Goal: Task Accomplishment & Management: Complete application form

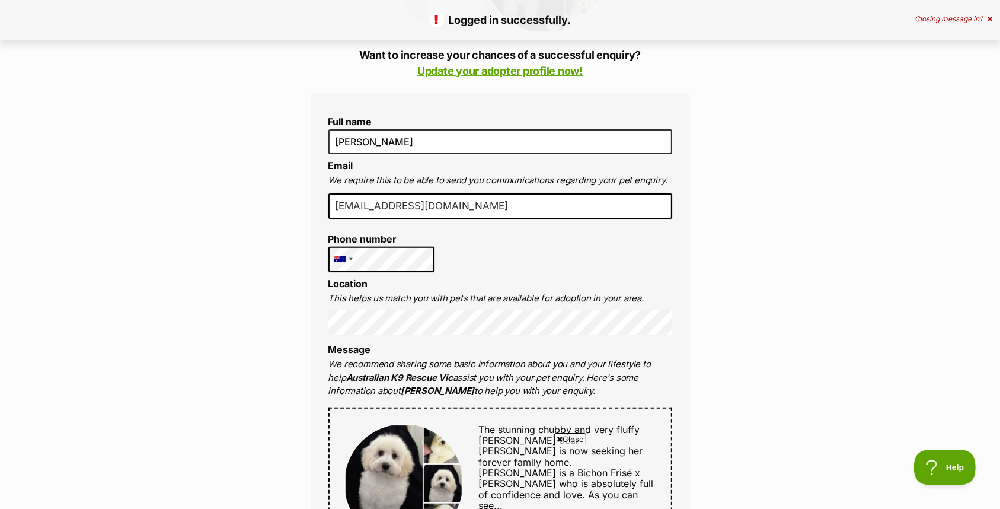
scroll to position [237, 0]
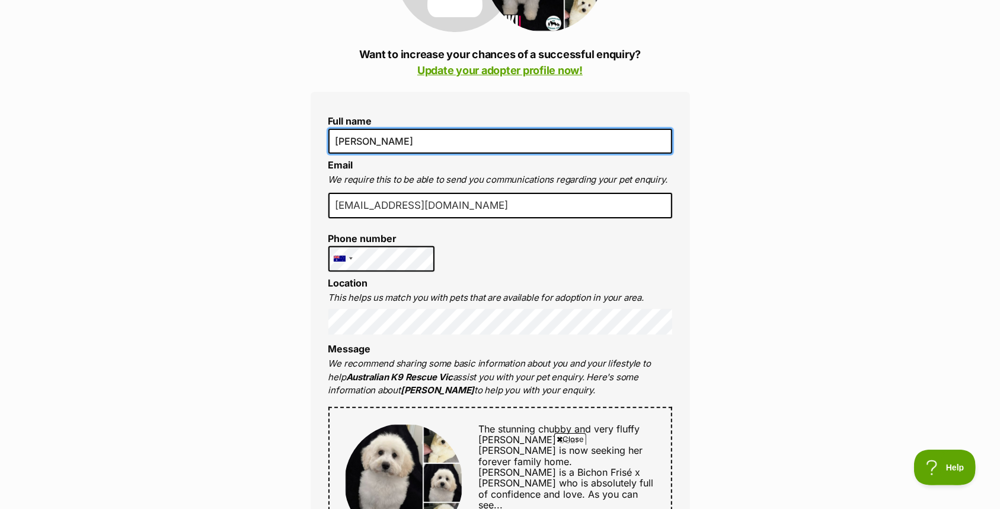
drag, startPoint x: 407, startPoint y: 138, endPoint x: 299, endPoint y: 140, distance: 107.4
type input "[PERSON_NAME]"
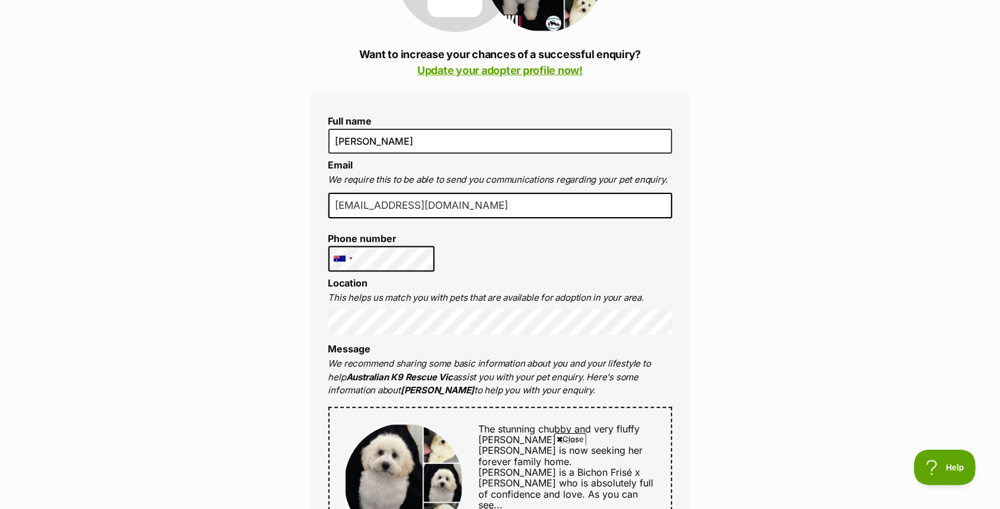
drag, startPoint x: 458, startPoint y: 204, endPoint x: 319, endPoint y: 207, distance: 138.8
click at [319, 206] on div "Full name [PERSON_NAME] Email We require this to be able to send you communicat…" at bounding box center [501, 516] width 380 height 849
type input "[EMAIL_ADDRESS][DOMAIN_NAME]"
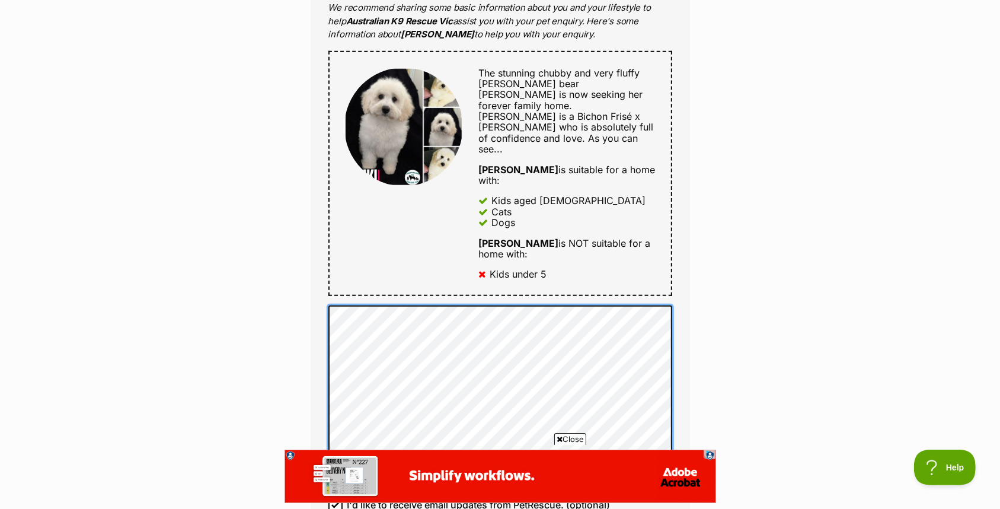
click at [324, 339] on div "Full name [PERSON_NAME] Email We require this to be able to send you communicat…" at bounding box center [501, 160] width 380 height 849
